Goal: Go to known website: Access a specific website the user already knows

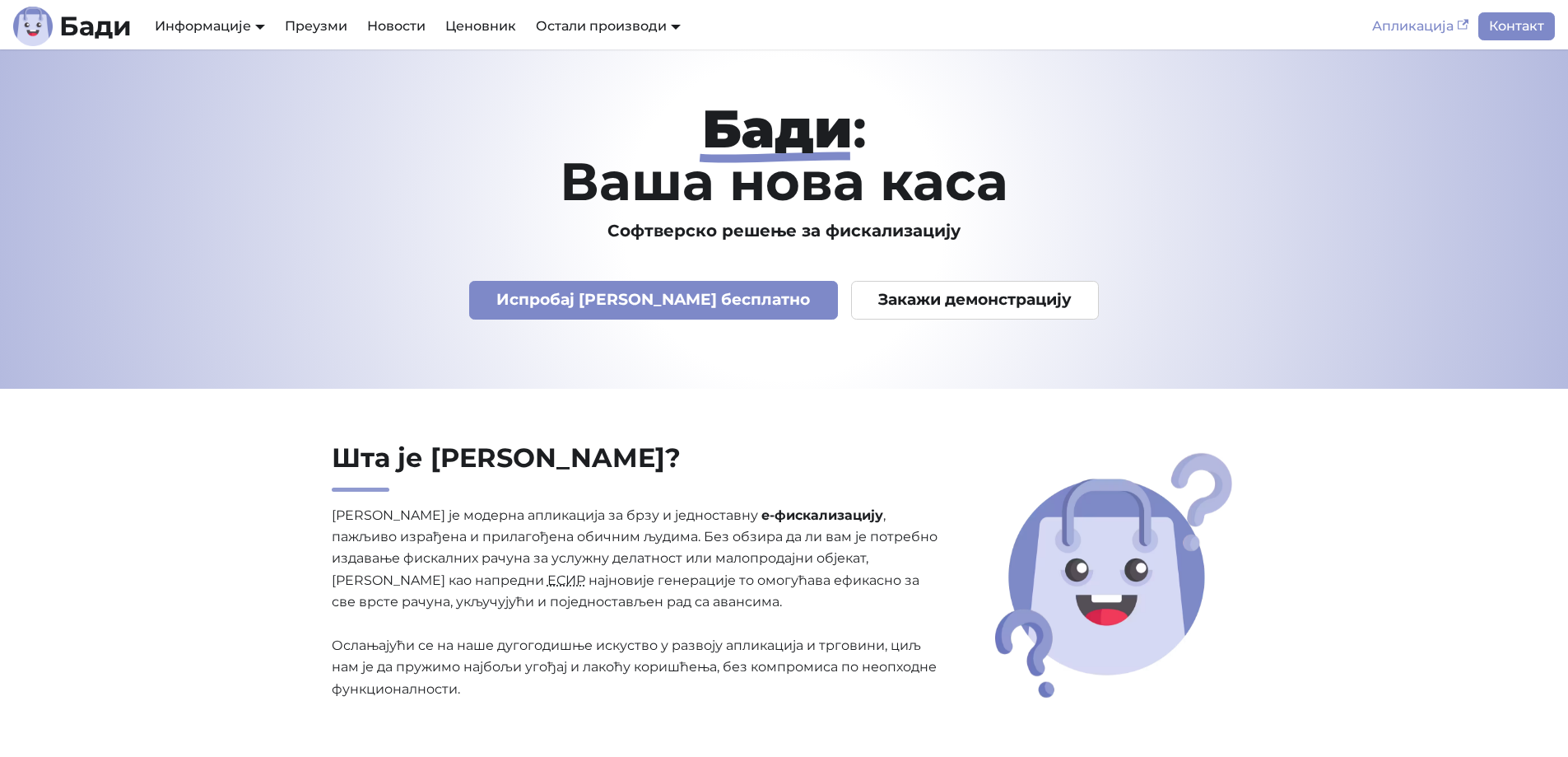
click at [1398, 26] on link "Апликација" at bounding box center [1419, 26] width 116 height 28
